Goal: Task Accomplishment & Management: Use online tool/utility

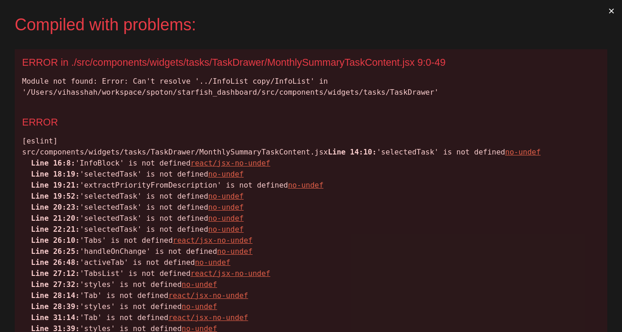
click at [236, 81] on div "Module not found: Error: Can't resolve '../InfoList copy/InfoList' in '/Users/v…" at bounding box center [311, 87] width 578 height 22
copy div "InfoList"
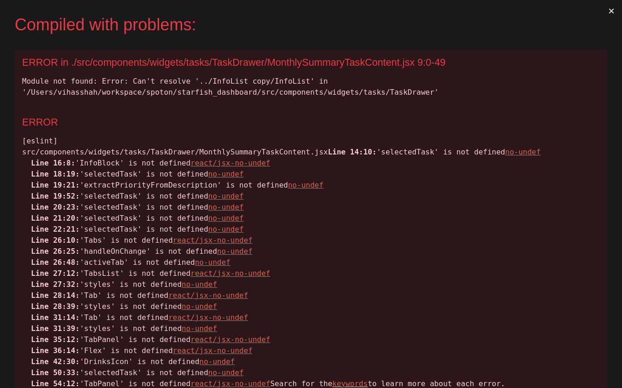
click at [397, 162] on div "[eslint] src/components/widgets/tasks/TaskDrawer/MonthlySummaryTaskContent.jsx …" at bounding box center [311, 263] width 578 height 254
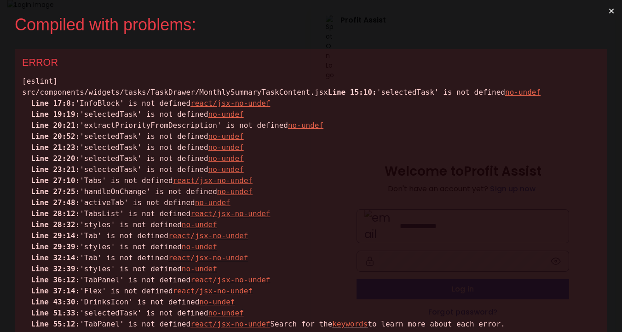
click at [131, 104] on div "[eslint] src/components/widgets/tasks/TaskDrawer/MonthlySummaryTaskContent.jsx …" at bounding box center [311, 203] width 578 height 254
copy div "selectedTask"
